Goal: Information Seeking & Learning: Learn about a topic

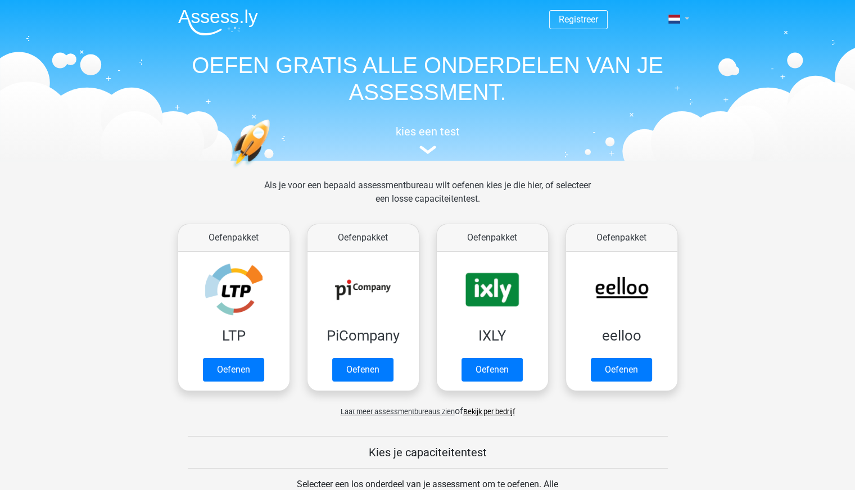
click at [683, 23] on link at bounding box center [675, 18] width 22 height 13
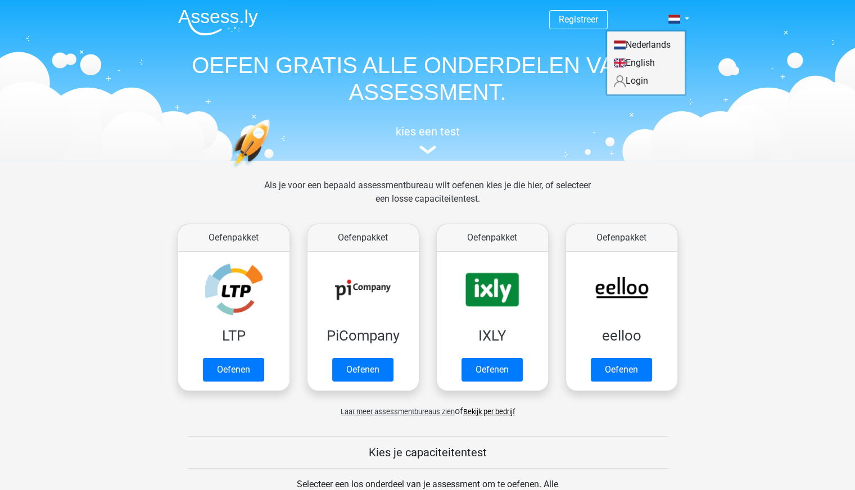
click at [632, 85] on link "Login" at bounding box center [646, 81] width 78 height 18
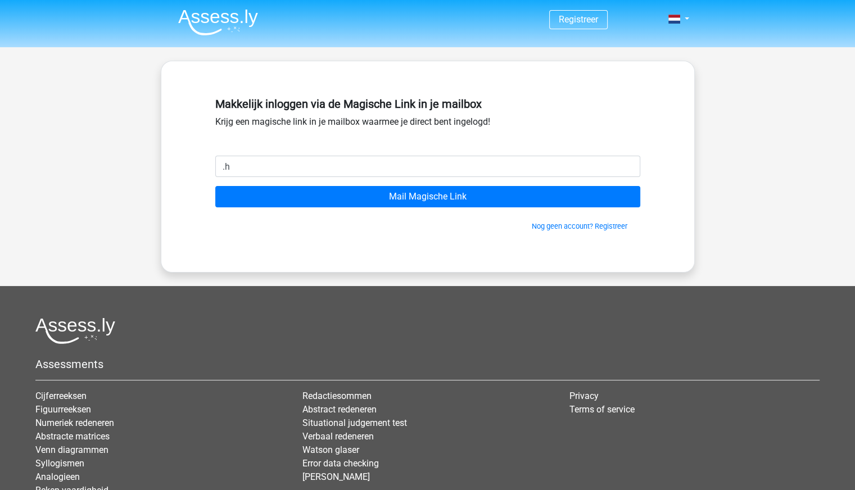
type input "."
type input "[EMAIL_ADDRESS][DOMAIN_NAME]"
click at [215, 186] on input "Mail Magische Link" at bounding box center [427, 196] width 425 height 21
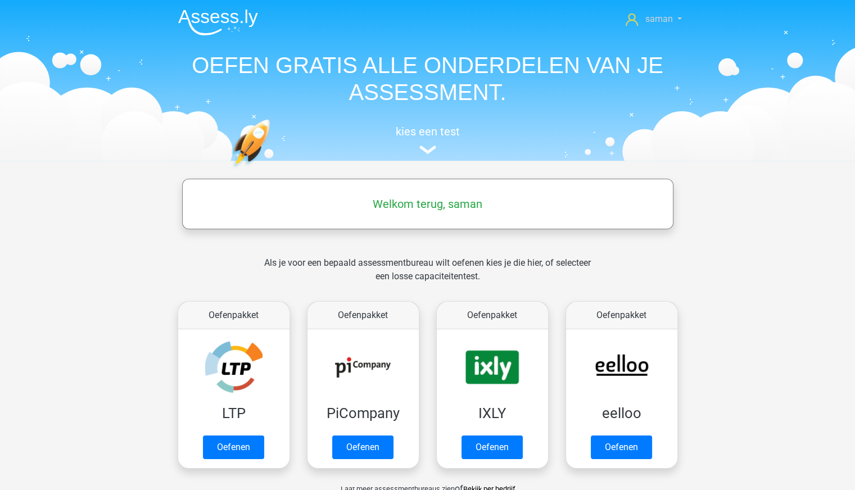
click at [680, 25] on link "saman" at bounding box center [653, 18] width 65 height 13
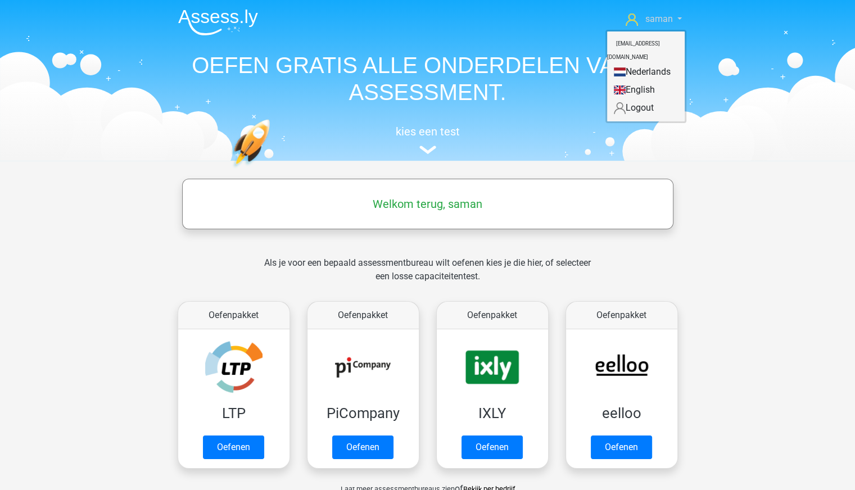
click at [628, 21] on icon at bounding box center [631, 19] width 12 height 12
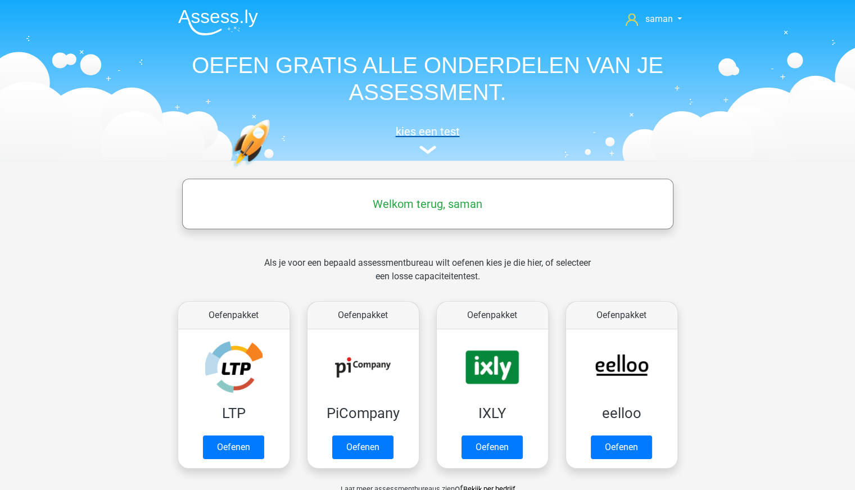
click at [443, 134] on h5 "kies een test" at bounding box center [427, 131] width 517 height 13
click at [433, 154] on img at bounding box center [427, 150] width 17 height 8
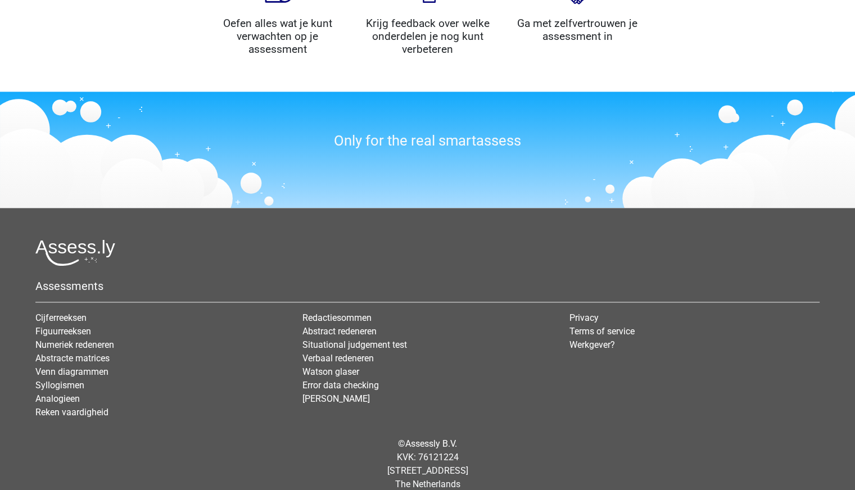
scroll to position [1367, 0]
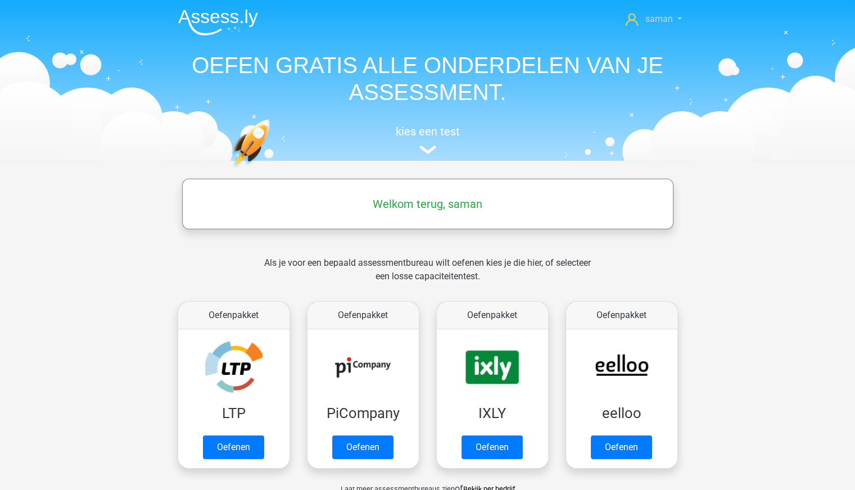
click at [661, 24] on span "saman" at bounding box center [659, 18] width 28 height 11
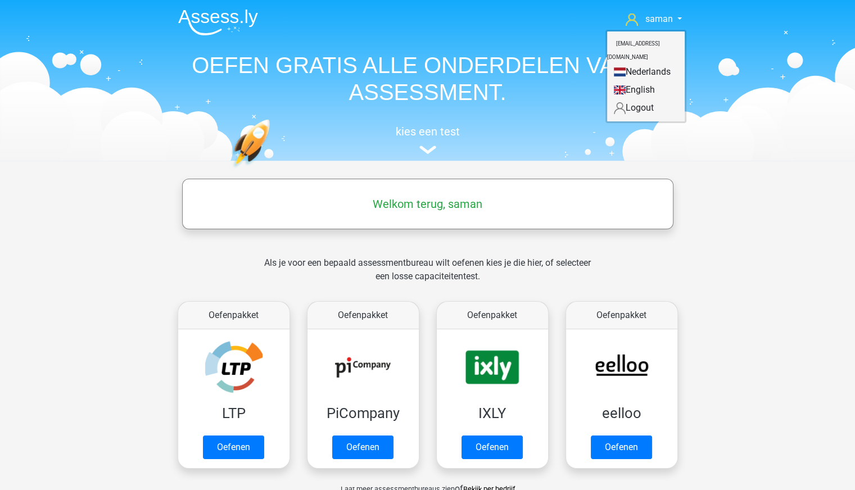
click at [644, 99] on link "Logout" at bounding box center [646, 108] width 78 height 18
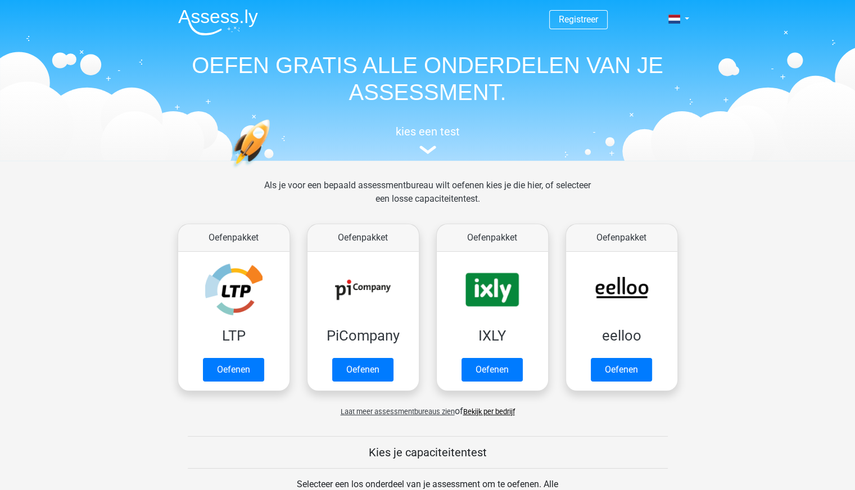
click at [587, 12] on span "Registreer" at bounding box center [578, 19] width 58 height 19
click at [586, 17] on link "Registreer" at bounding box center [578, 19] width 39 height 11
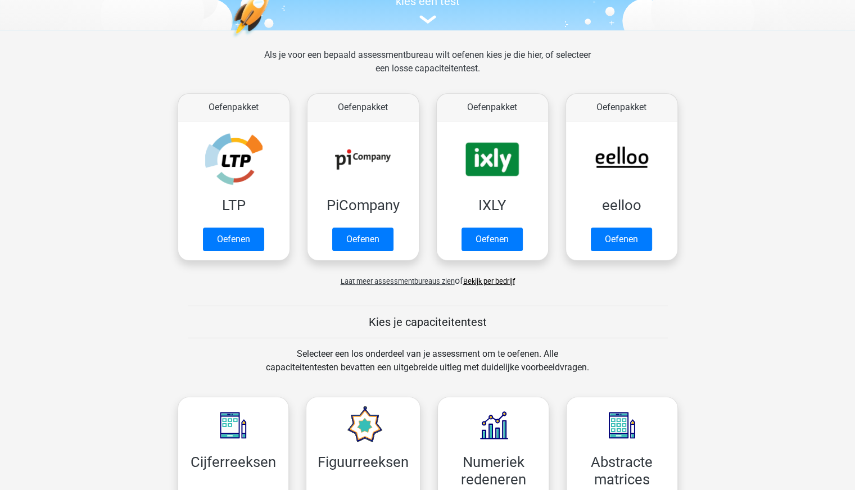
scroll to position [225, 0]
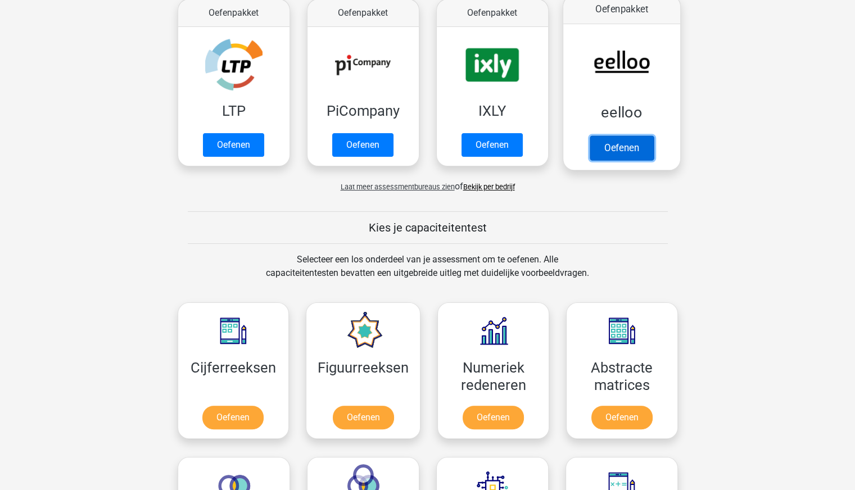
click at [616, 140] on link "Oefenen" at bounding box center [621, 147] width 64 height 25
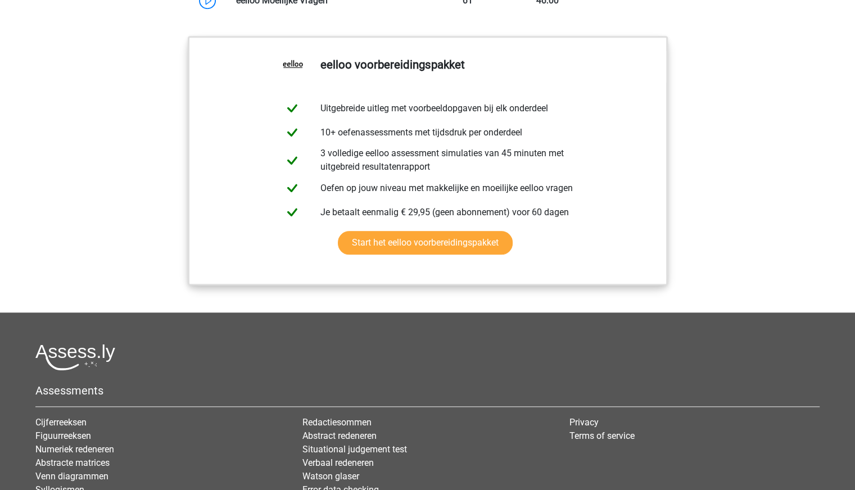
scroll to position [1273, 0]
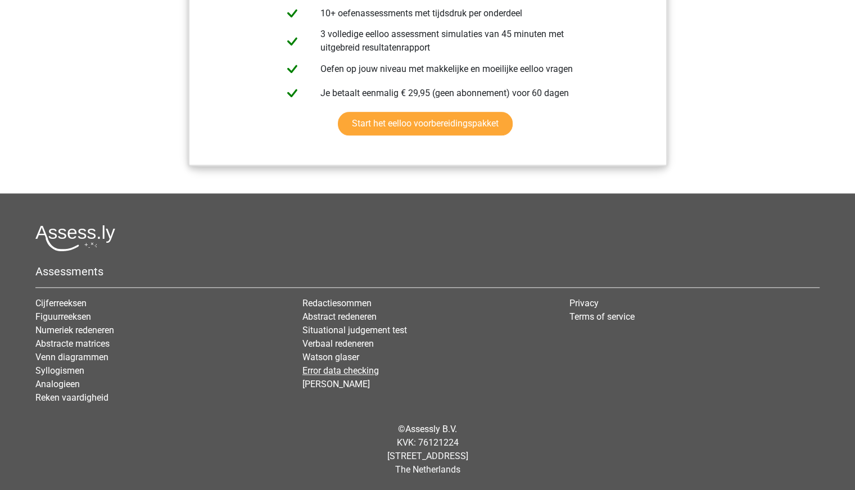
click at [339, 369] on link "Error data checking" at bounding box center [340, 370] width 76 height 11
